Goal: Task Accomplishment & Management: Manage account settings

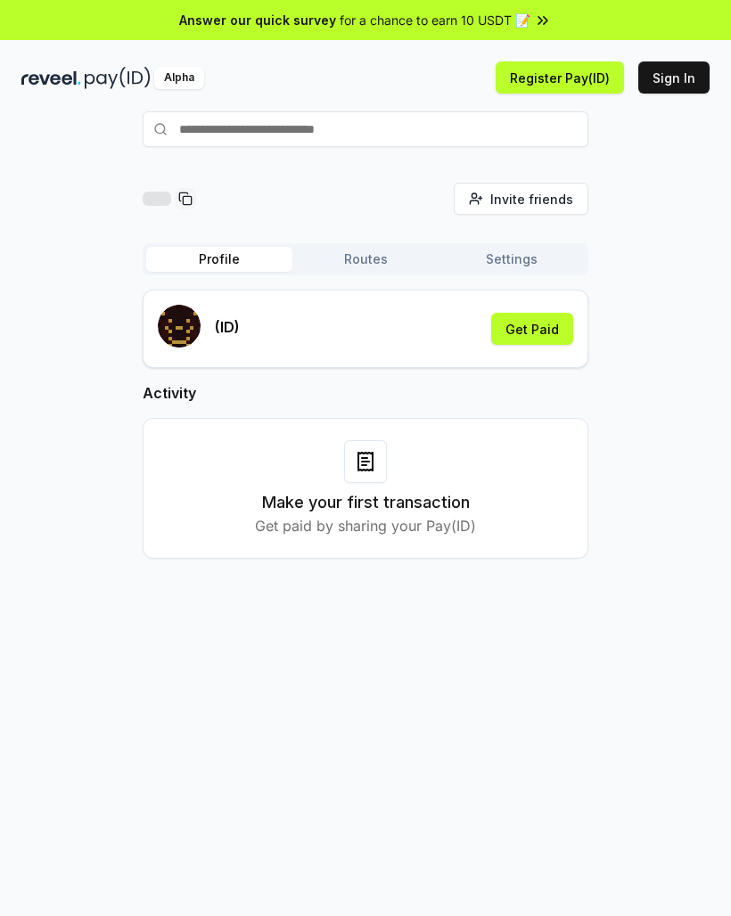
click at [538, 331] on button "Get Paid" at bounding box center [532, 329] width 82 height 32
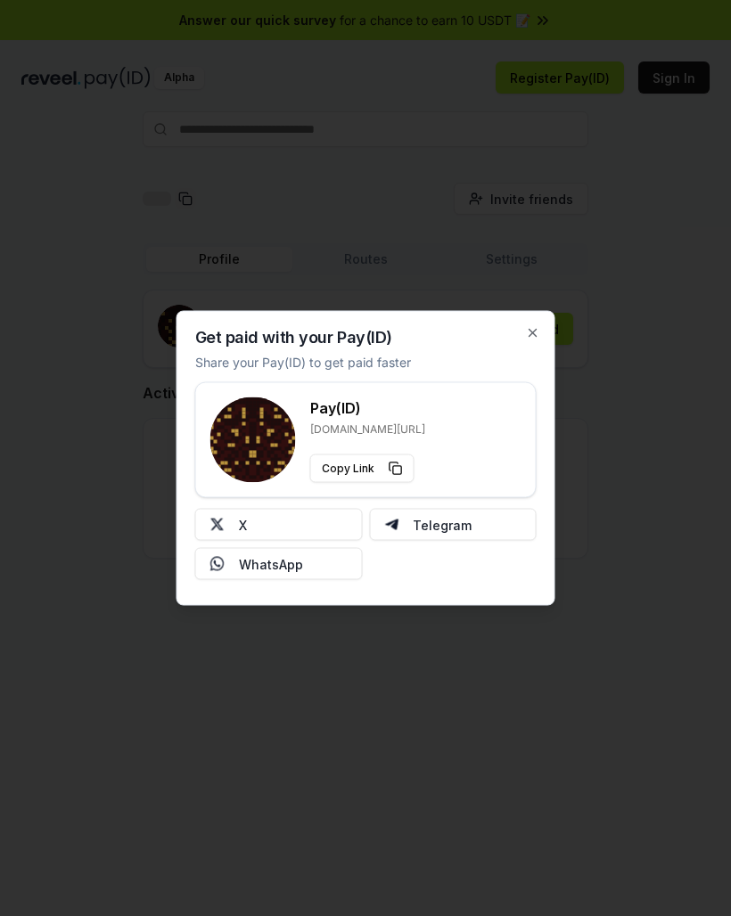
click at [320, 524] on button "X" at bounding box center [279, 525] width 168 height 32
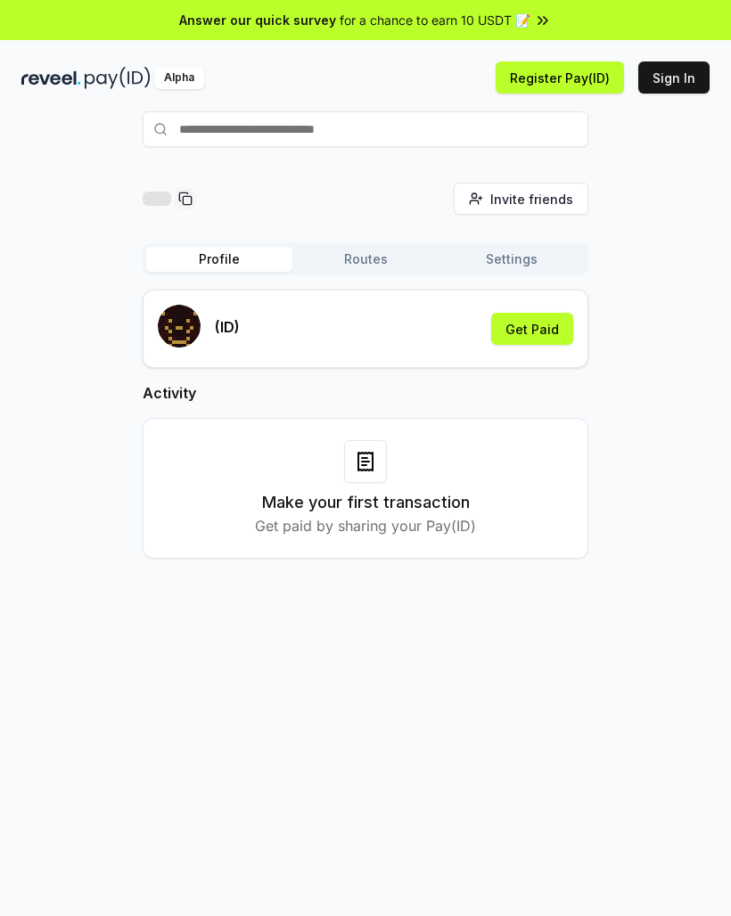
click at [520, 332] on button "Get Paid" at bounding box center [532, 329] width 82 height 32
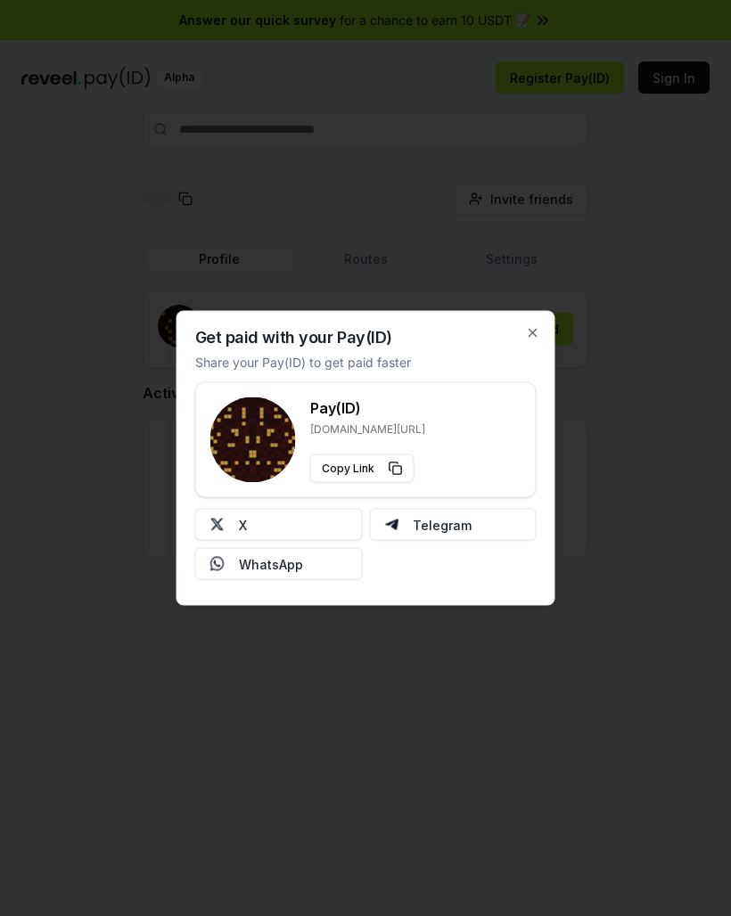
click at [246, 520] on button "X" at bounding box center [279, 525] width 168 height 32
click at [533, 335] on icon "button" at bounding box center [533, 333] width 14 height 14
click at [532, 335] on icon "button" at bounding box center [533, 333] width 14 height 14
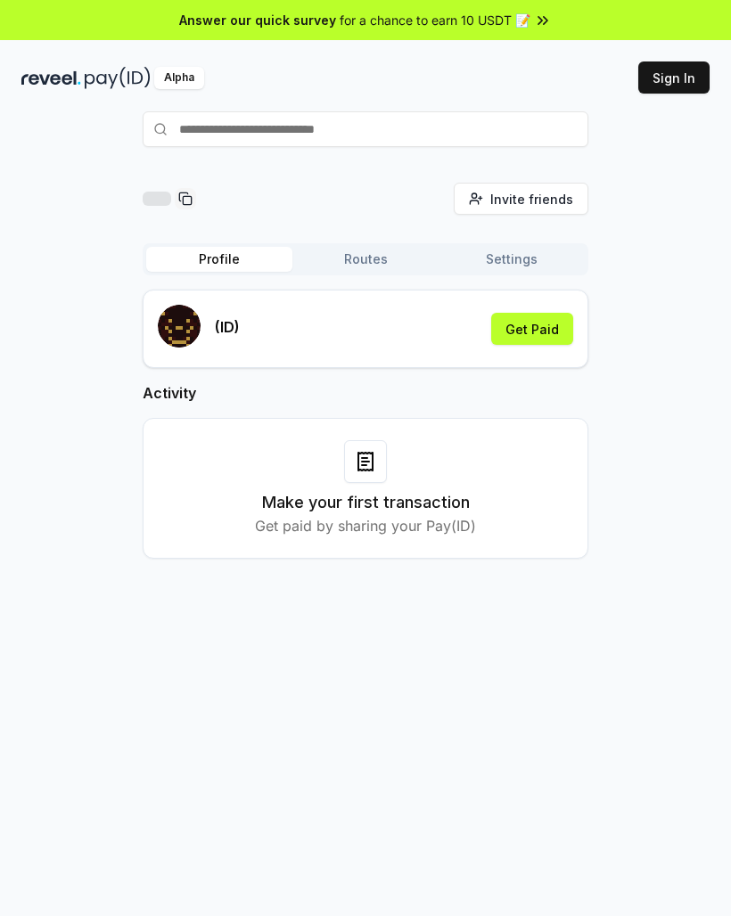
click at [547, 330] on button "Get Paid" at bounding box center [532, 329] width 82 height 32
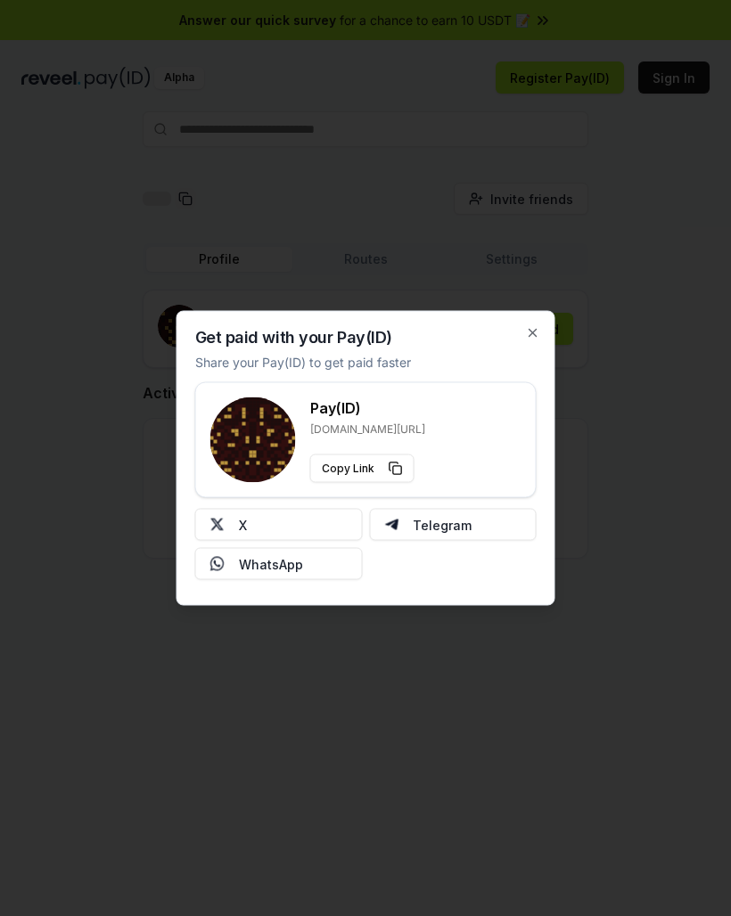
click at [305, 530] on button "X" at bounding box center [279, 525] width 168 height 32
